Goal: Answer question/provide support: Answer question/provide support

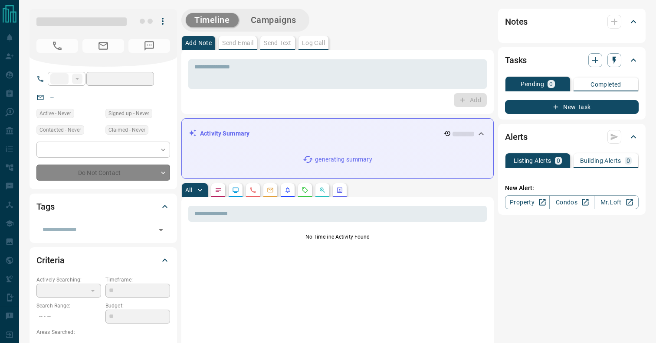
type input "**"
type input "**********"
type input "*"
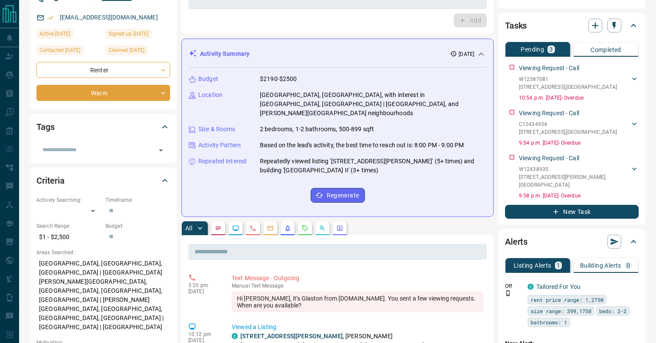
scroll to position [81, 0]
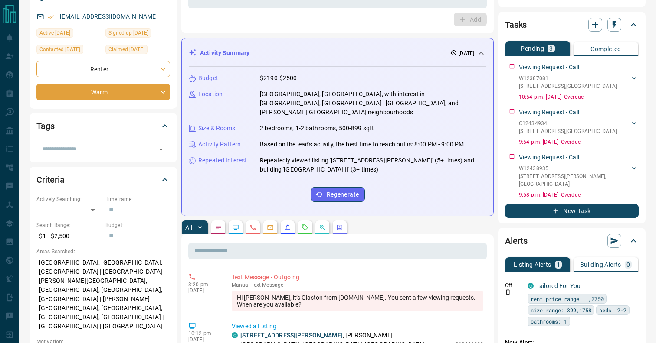
click at [306, 224] on icon "Requests" at bounding box center [304, 227] width 7 height 7
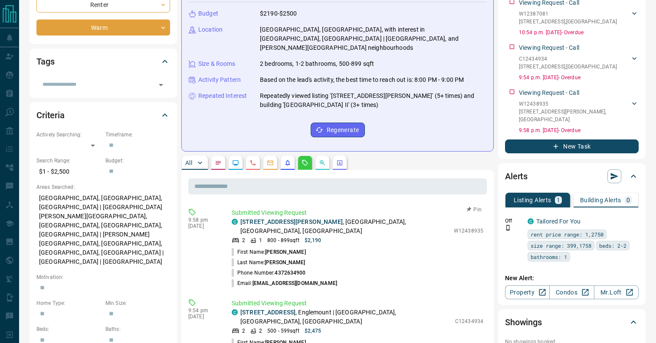
scroll to position [146, 0]
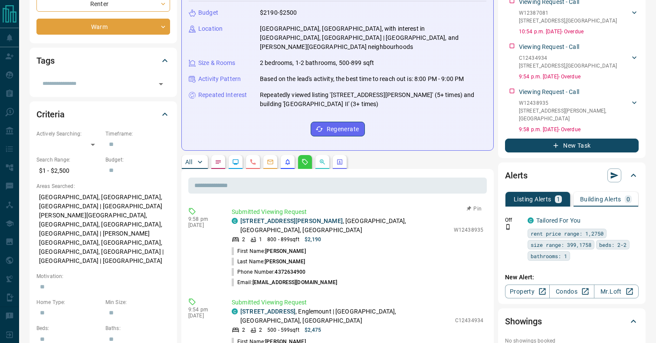
click at [372, 217] on p "[STREET_ADDRESS][PERSON_NAME]" at bounding box center [344, 226] width 209 height 18
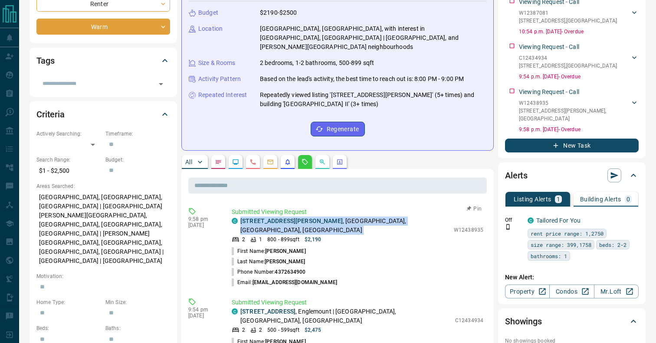
click at [372, 217] on p "[STREET_ADDRESS][PERSON_NAME]" at bounding box center [344, 226] width 209 height 18
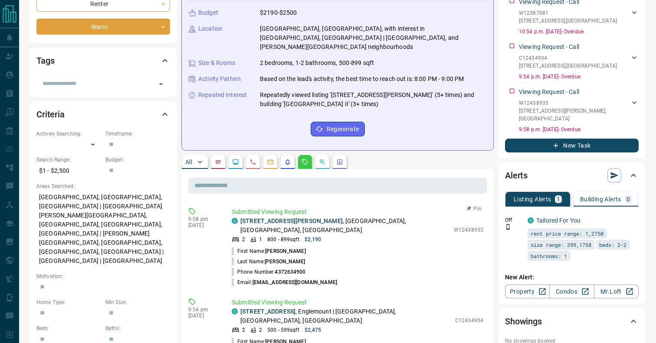
click at [461, 226] on p "W12438935" at bounding box center [468, 230] width 29 height 8
click at [394, 257] on li "Last Name: [PERSON_NAME]" at bounding box center [358, 262] width 252 height 10
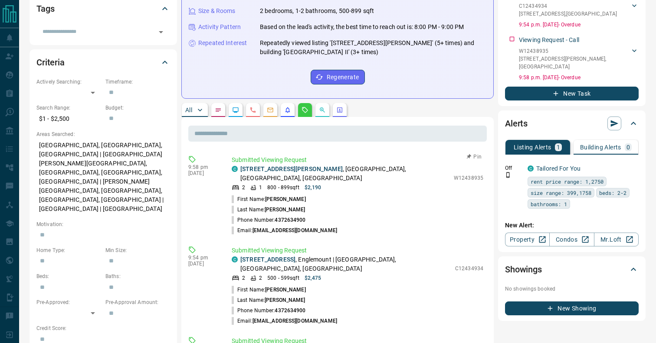
scroll to position [205, 0]
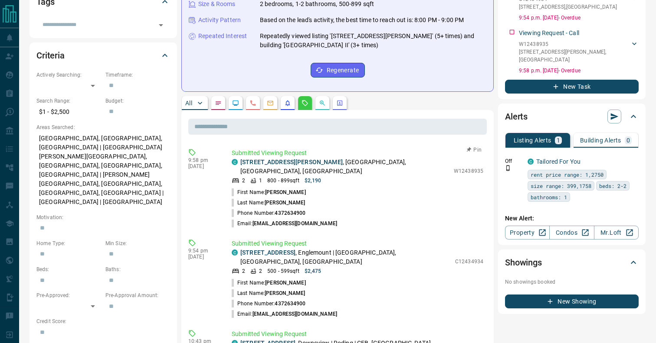
click at [339, 158] on p "[STREET_ADDRESS][PERSON_NAME]" at bounding box center [344, 167] width 209 height 18
click at [349, 248] on p "[STREET_ADDRESS]" at bounding box center [345, 257] width 210 height 18
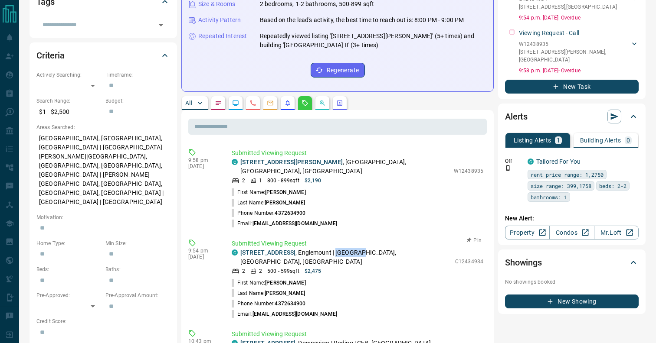
click at [349, 248] on p "[STREET_ADDRESS]" at bounding box center [345, 257] width 210 height 18
click at [472, 167] on p "W12438935" at bounding box center [468, 171] width 29 height 8
copy p "W12438935"
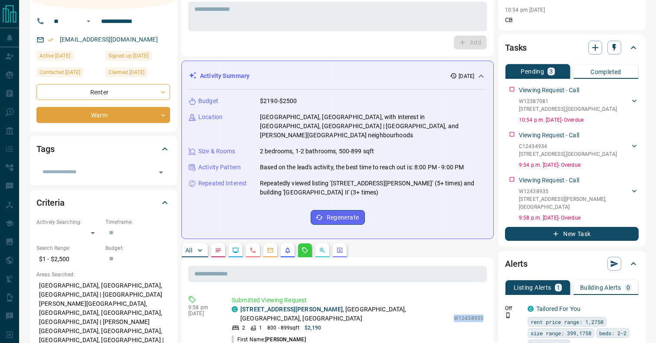
scroll to position [0, 0]
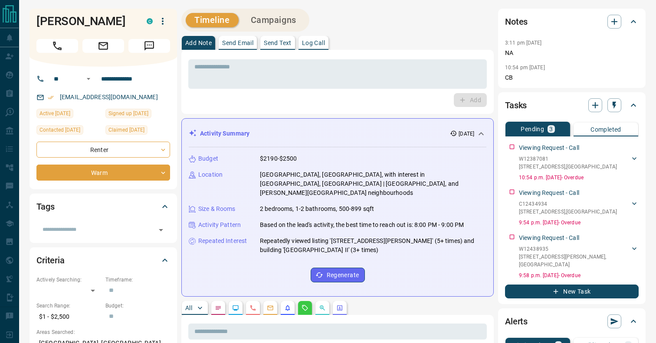
click at [307, 177] on p "[GEOGRAPHIC_DATA], [GEOGRAPHIC_DATA], with interest in [GEOGRAPHIC_DATA], [GEOG…" at bounding box center [373, 183] width 226 height 27
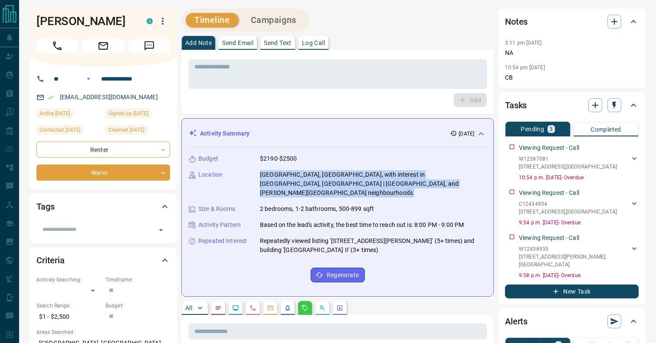
click at [307, 177] on p "[GEOGRAPHIC_DATA], [GEOGRAPHIC_DATA], with interest in [GEOGRAPHIC_DATA], [GEOG…" at bounding box center [373, 183] width 226 height 27
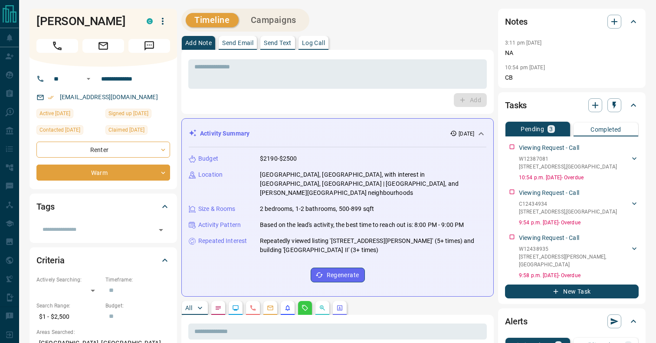
click at [342, 205] on p "2 bedrooms, 1-2 bathrooms, 500-899 sqft" at bounding box center [317, 209] width 114 height 9
click at [356, 221] on p "Based on the lead's activity, the best time to reach out is: 8:00 PM - 9:00 PM" at bounding box center [362, 225] width 204 height 9
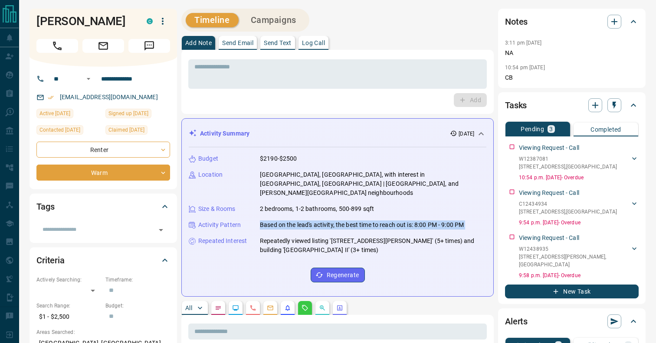
click at [356, 221] on p "Based on the lead's activity, the best time to reach out is: 8:00 PM - 9:00 PM" at bounding box center [362, 225] width 204 height 9
click at [352, 237] on p "Repeatedly viewed listing '[STREET_ADDRESS][PERSON_NAME]' (5+ times) and buildi…" at bounding box center [373, 246] width 226 height 18
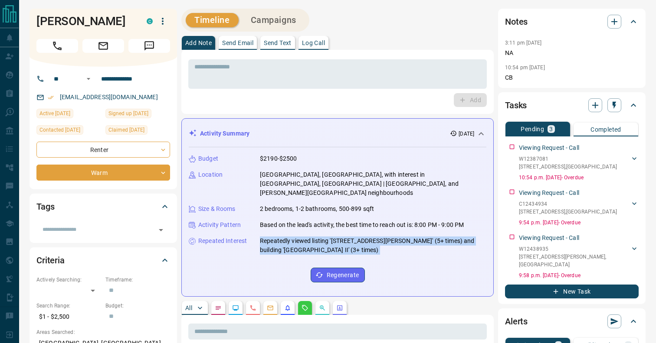
click at [352, 237] on p "Repeatedly viewed listing '[STREET_ADDRESS][PERSON_NAME]' (5+ times) and buildi…" at bounding box center [373, 246] width 226 height 18
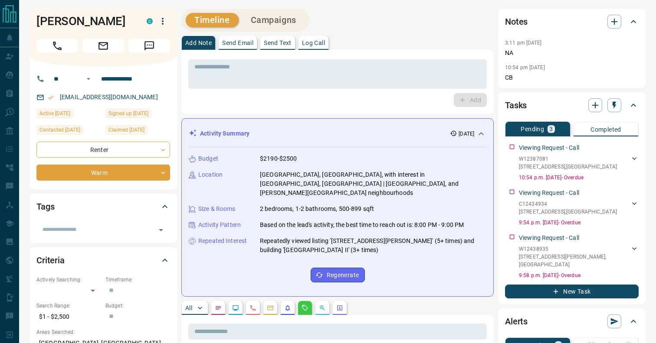
click at [387, 221] on p "Based on the lead's activity, the best time to reach out is: 8:00 PM - 9:00 PM" at bounding box center [362, 225] width 204 height 9
click at [372, 188] on p "[GEOGRAPHIC_DATA], [GEOGRAPHIC_DATA], with interest in [GEOGRAPHIC_DATA], [GEOG…" at bounding box center [373, 183] width 226 height 27
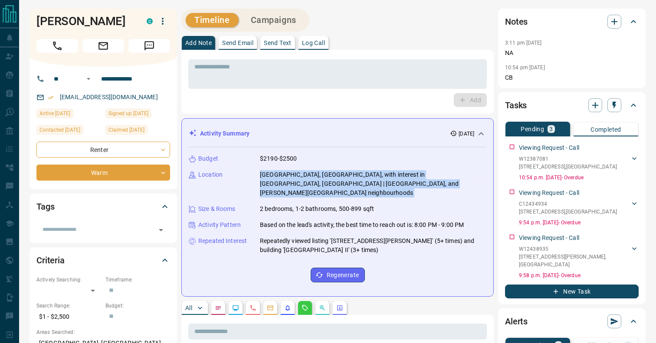
click at [372, 188] on p "[GEOGRAPHIC_DATA], [GEOGRAPHIC_DATA], with interest in [GEOGRAPHIC_DATA], [GEOG…" at bounding box center [373, 183] width 226 height 27
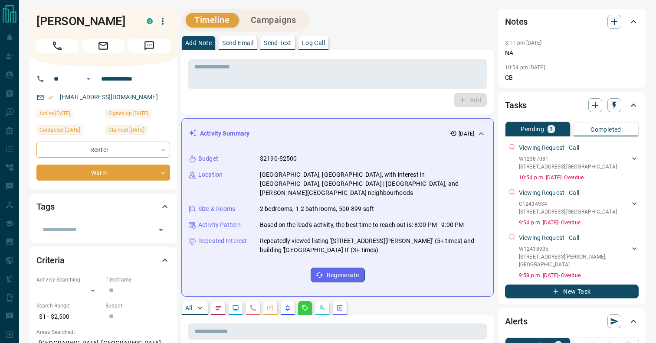
click at [368, 205] on p "2 bedrooms, 1-2 bathrooms, 500-899 sqft" at bounding box center [317, 209] width 114 height 9
click at [327, 43] on button "Log Call" at bounding box center [313, 43] width 30 height 14
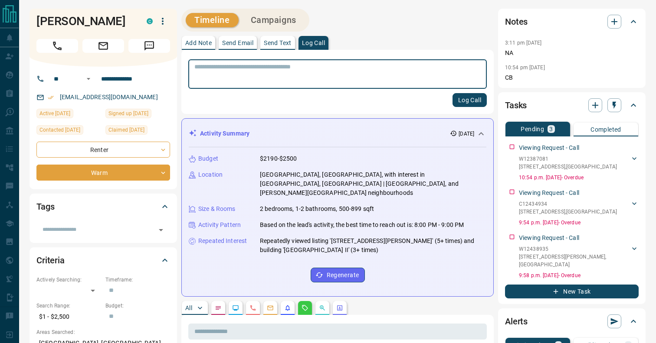
click at [307, 71] on textarea at bounding box center [337, 74] width 286 height 22
type textarea "**********"
